Goal: Transaction & Acquisition: Subscribe to service/newsletter

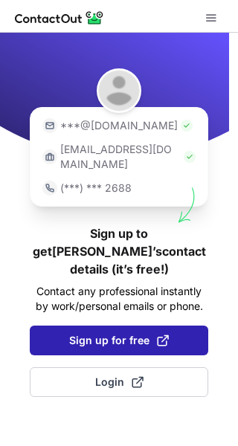
click at [117, 333] on span "Sign up for free" at bounding box center [119, 340] width 100 height 15
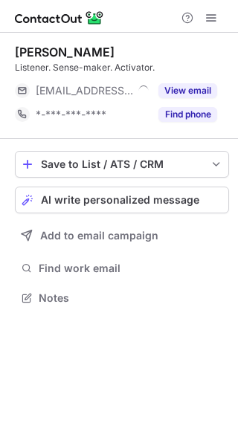
scroll to position [288, 238]
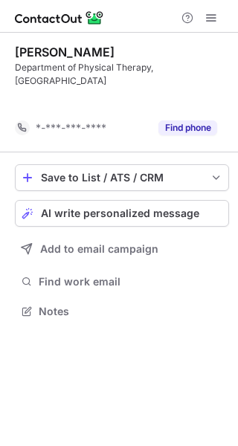
scroll to position [277, 238]
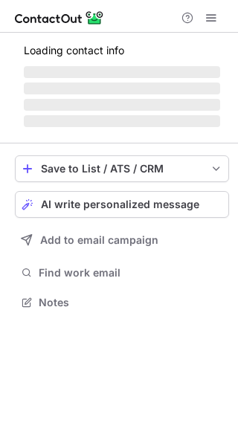
scroll to position [288, 238]
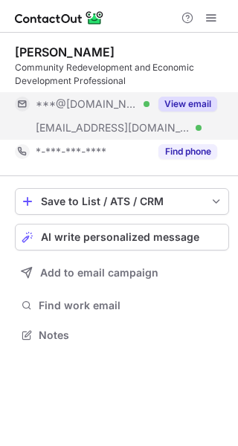
click at [190, 114] on div "View email" at bounding box center [183, 104] width 68 height 24
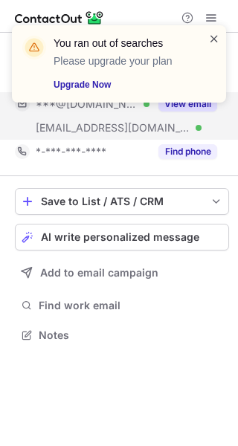
click at [216, 32] on span at bounding box center [214, 38] width 12 height 15
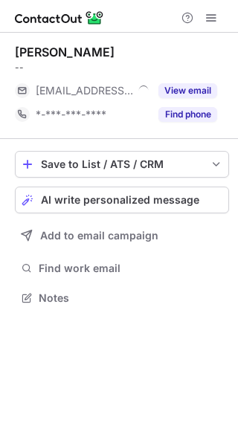
scroll to position [288, 238]
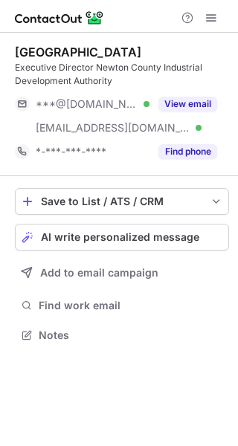
scroll to position [325, 238]
